Goal: Register for event/course

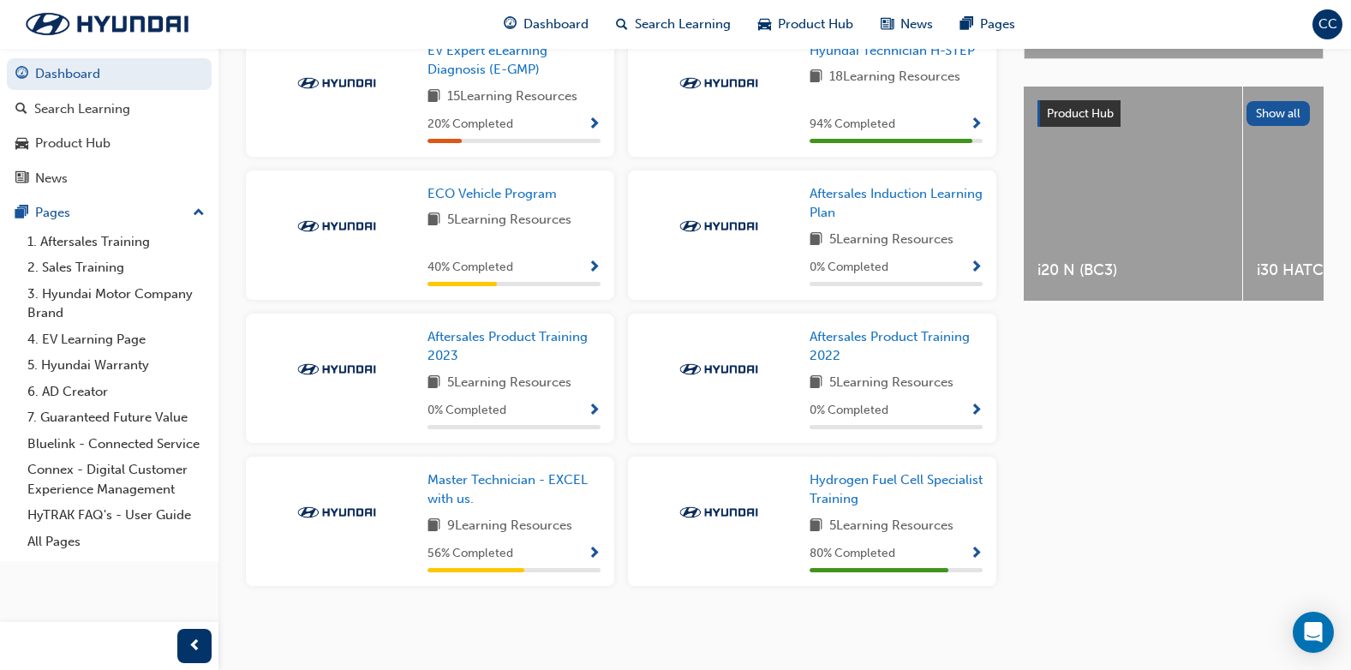
scroll to position [624, 0]
click at [863, 482] on span "Hydrogen Fuel Cell Specialist Training" at bounding box center [896, 489] width 173 height 35
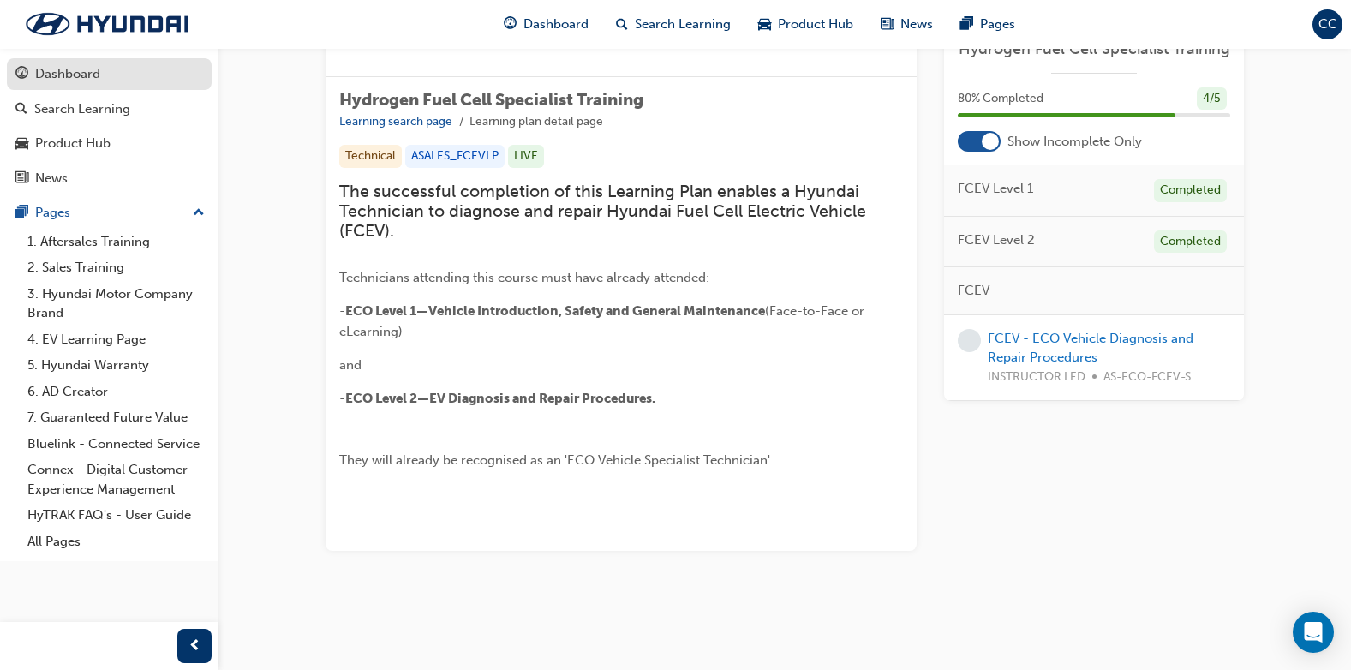
scroll to position [250, 0]
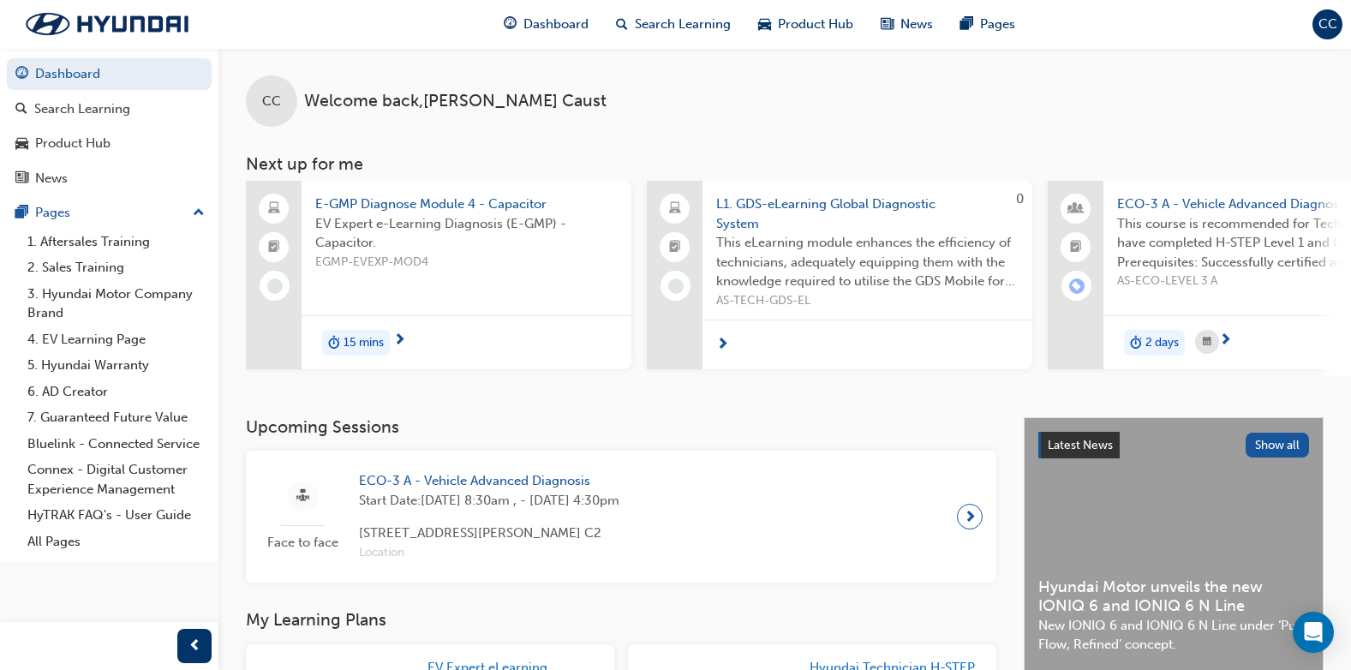
click at [721, 343] on span "next-icon" at bounding box center [722, 345] width 13 height 15
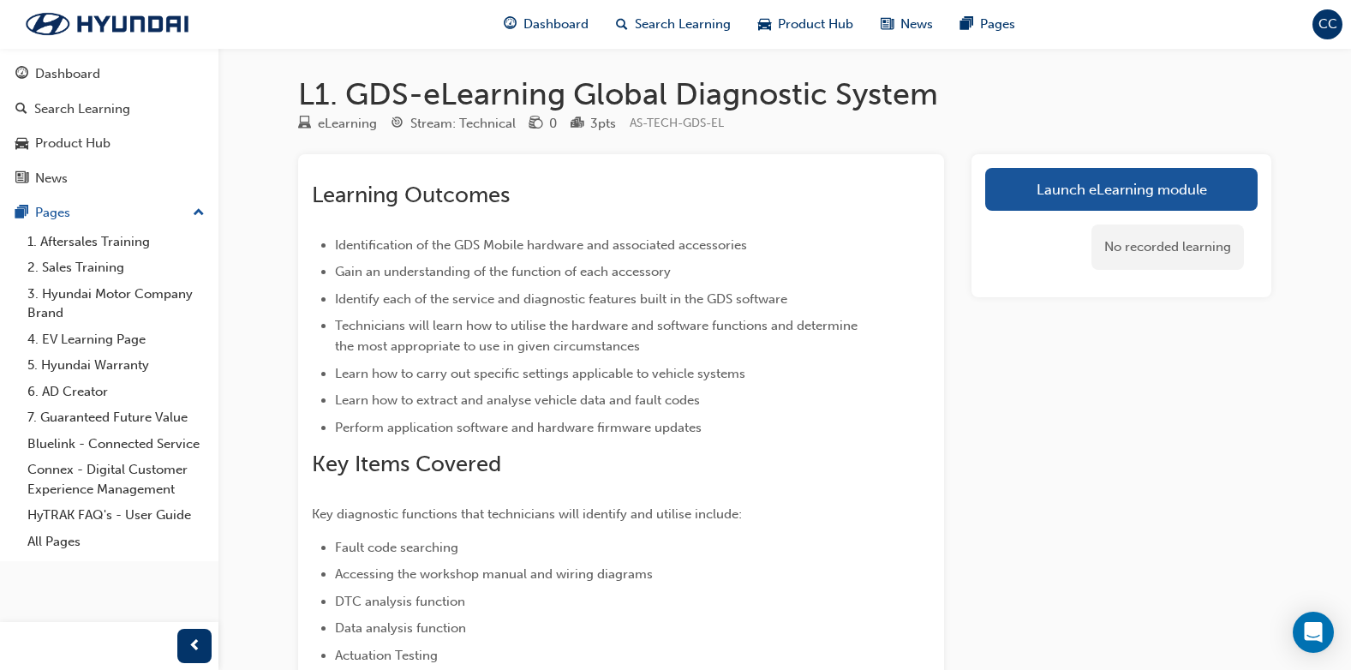
click at [1332, 26] on span "CC" at bounding box center [1328, 25] width 19 height 20
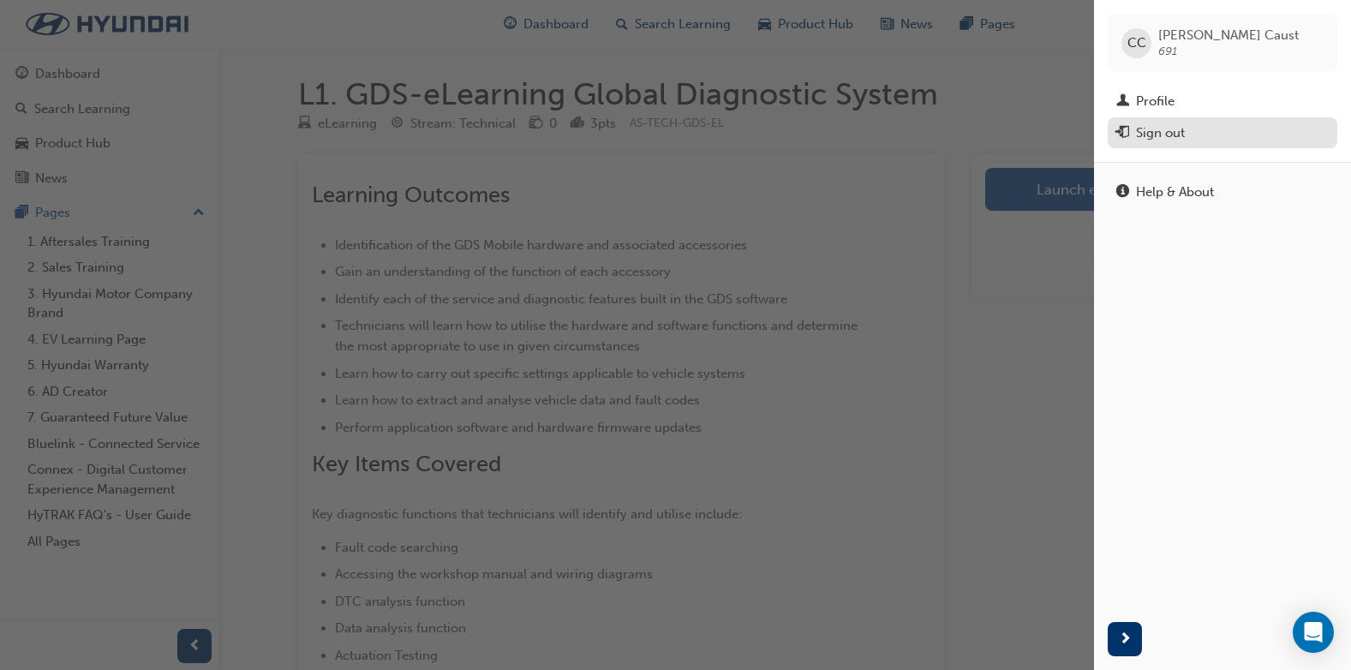
click at [1169, 134] on div "Sign out" at bounding box center [1160, 133] width 49 height 20
